Goal: Transaction & Acquisition: Purchase product/service

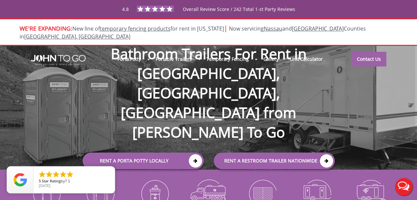
scroll to position [69, 0]
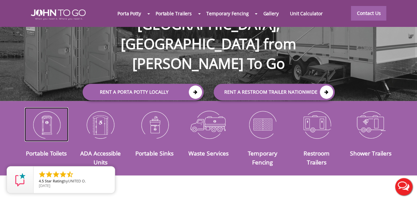
click at [51, 122] on img at bounding box center [47, 124] width 44 height 34
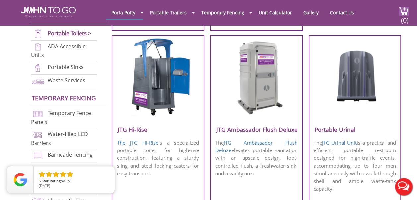
scroll to position [517, 0]
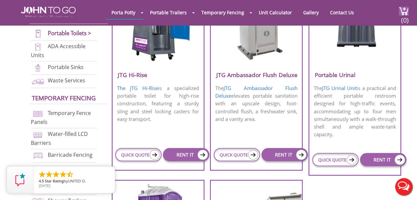
click at [258, 56] on img at bounding box center [255, 22] width 63 height 76
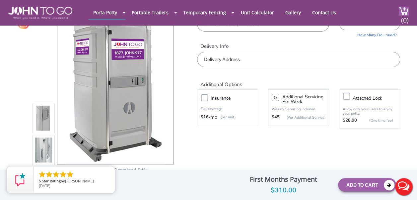
scroll to position [35, 0]
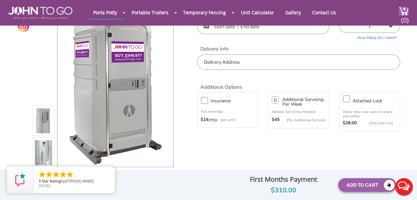
click at [234, 62] on input "text" at bounding box center [298, 61] width 203 height 15
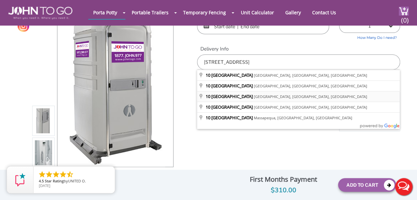
type input "10 Lake St, East Orange, NJ, USA"
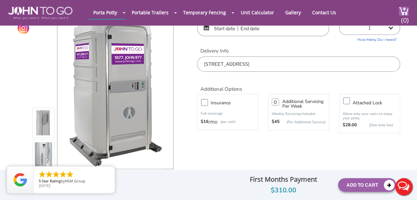
scroll to position [45, 0]
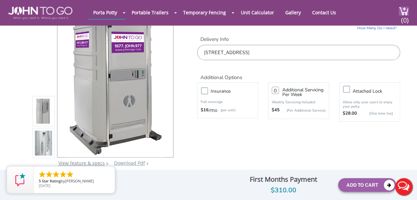
click at [207, 91] on label "Insurance" at bounding box center [234, 91] width 54 height 8
click at [0, 0] on input "Insurance" at bounding box center [0, 0] width 0 height 0
type input "0"
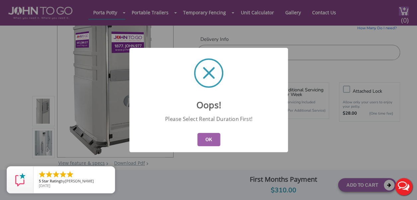
click at [210, 138] on button "OK" at bounding box center [208, 139] width 23 height 13
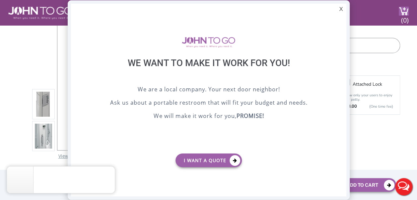
scroll to position [0, 0]
click at [344, 11] on div "X" at bounding box center [340, 9] width 10 height 11
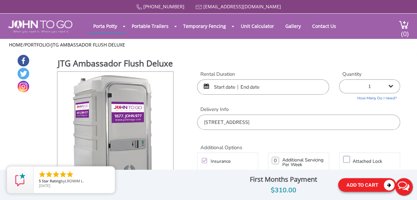
click at [361, 183] on button "Add To Cart" at bounding box center [367, 185] width 58 height 14
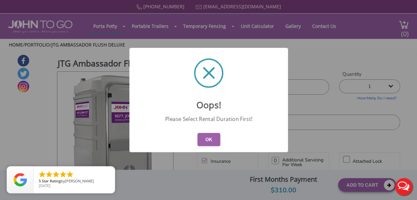
click at [209, 137] on button "OK" at bounding box center [208, 139] width 23 height 13
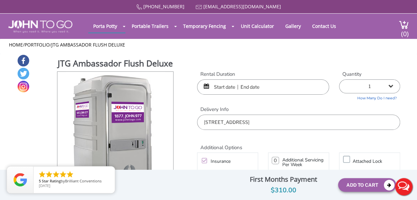
click at [216, 85] on input "text" at bounding box center [263, 86] width 132 height 15
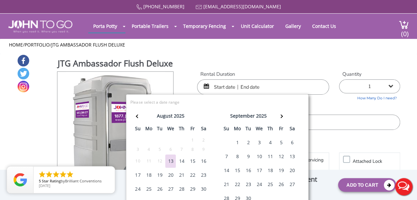
click at [204, 159] on div "16" at bounding box center [203, 160] width 11 height 13
click at [205, 162] on div "16" at bounding box center [203, 160] width 11 height 13
type input "08/16/2025 to 08/16/2025"
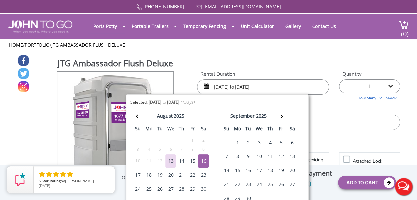
click at [296, 62] on div "JTG Ambassador Flush Deluxe View feature & specs Download Pdf Product PDF Addon…" at bounding box center [208, 149] width 383 height 190
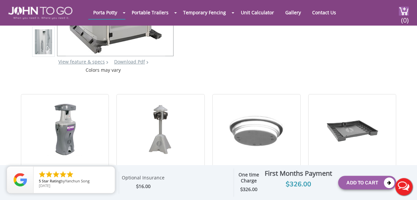
scroll to position [120, 0]
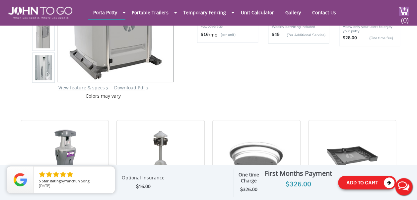
click at [351, 181] on button "Add To Cart" at bounding box center [367, 182] width 58 height 14
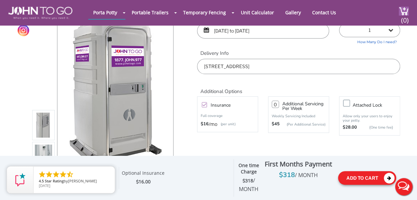
scroll to position [0, 0]
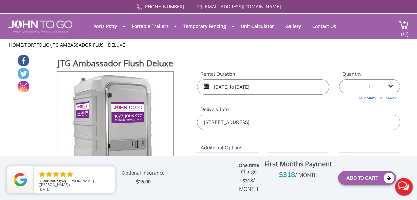
click at [389, 84] on select "1 2 (5% discount) 3 (8% discount) 4 (10% discount) 5 (12% discount) 6 (12% disc…" at bounding box center [369, 86] width 61 height 14
